Goal: Navigation & Orientation: Understand site structure

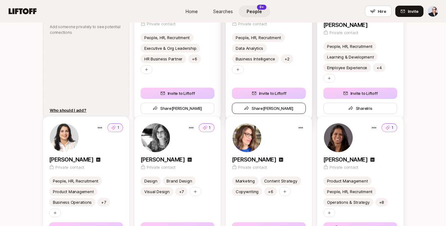
scroll to position [333, 0]
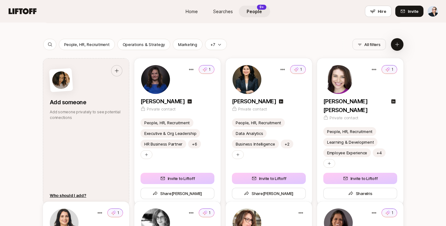
click at [221, 13] on span "Searches" at bounding box center [223, 11] width 20 height 7
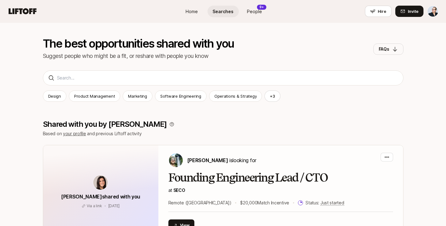
scroll to position [37, 0]
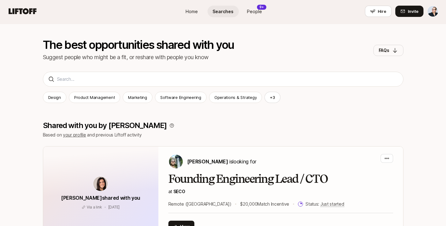
click at [257, 10] on span "People" at bounding box center [254, 11] width 15 height 7
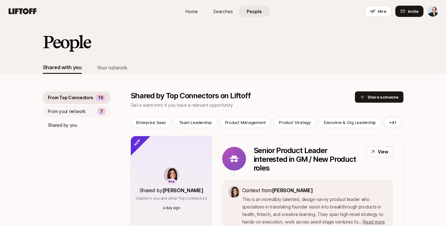
click at [69, 110] on p "From your network" at bounding box center [67, 112] width 38 height 8
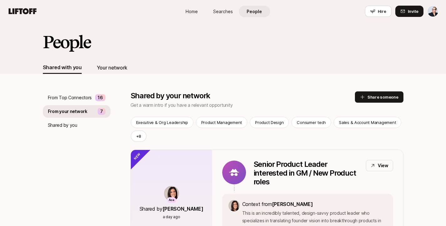
click at [107, 65] on div "Your network" at bounding box center [112, 68] width 31 height 8
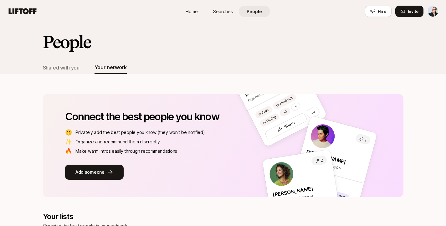
click at [222, 12] on span "Searches" at bounding box center [223, 11] width 20 height 7
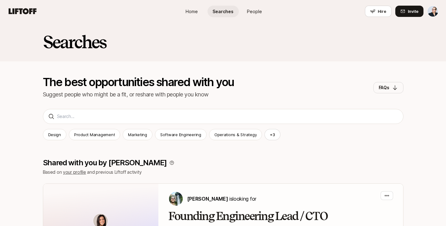
scroll to position [37, 0]
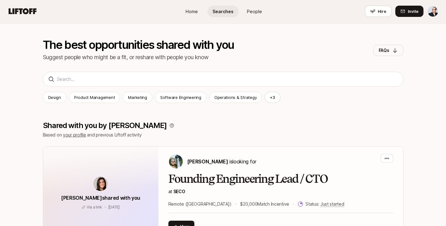
click at [191, 11] on span "Home" at bounding box center [192, 11] width 12 height 7
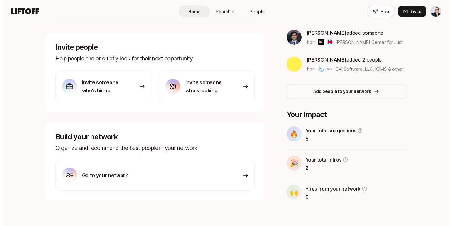
scroll to position [191, 0]
